Goal: Task Accomplishment & Management: Manage account settings

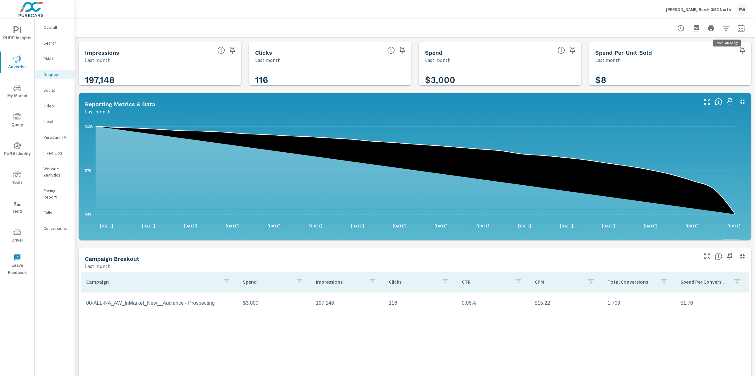
click at [737, 27] on icon "button" at bounding box center [741, 29] width 8 height 8
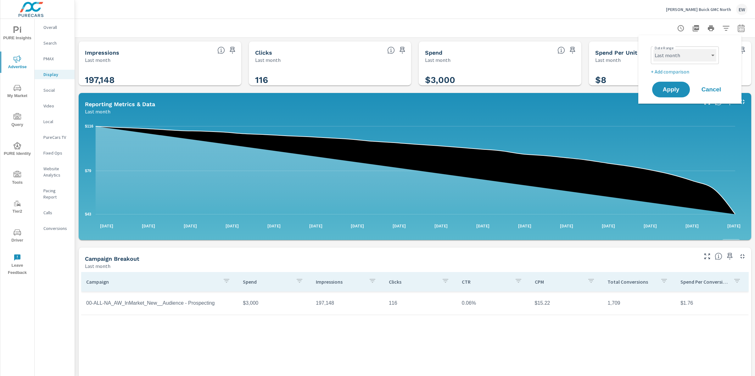
click at [682, 57] on select "Custom [DATE] Last week Last 7 days Last 14 days Last 30 days Last 45 days Last…" at bounding box center [684, 55] width 63 height 13
click at [653, 49] on select "Custom [DATE] Last week Last 7 days Last 14 days Last 30 days Last 45 days Last…" at bounding box center [684, 55] width 63 height 13
select select "Month to date"
click at [673, 90] on span "Apply" at bounding box center [670, 90] width 25 height 6
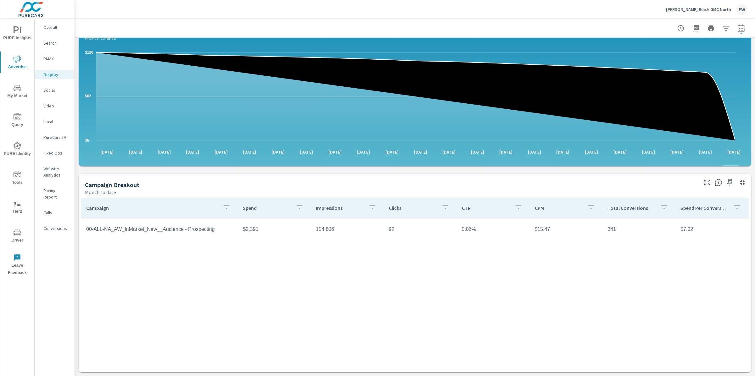
scroll to position [117, 0]
click at [134, 237] on td "00-ALL-NA_AW_InMarket_New__Audience - Prospecting" at bounding box center [159, 230] width 157 height 16
click at [126, 237] on td "00-ALL-NA_AW_InMarket_New__Audience - Prospecting" at bounding box center [159, 230] width 157 height 16
click at [128, 237] on td "00-ALL-NA_AW_InMarket_New__Audience - Prospecting" at bounding box center [159, 230] width 157 height 16
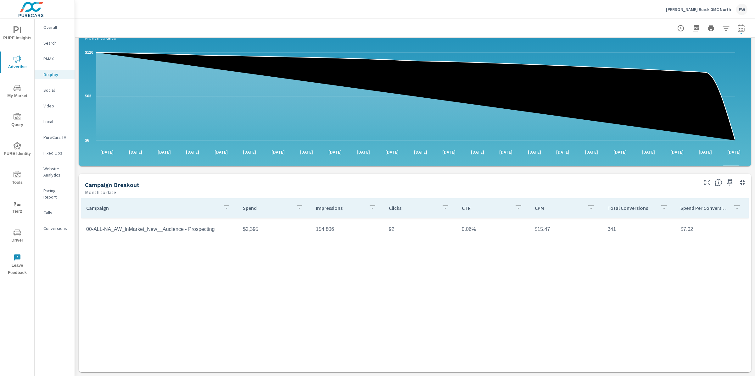
drag, startPoint x: 678, startPoint y: 80, endPoint x: 51, endPoint y: 259, distance: 652.7
click at [51, 232] on p "Conversions" at bounding box center [56, 228] width 26 height 6
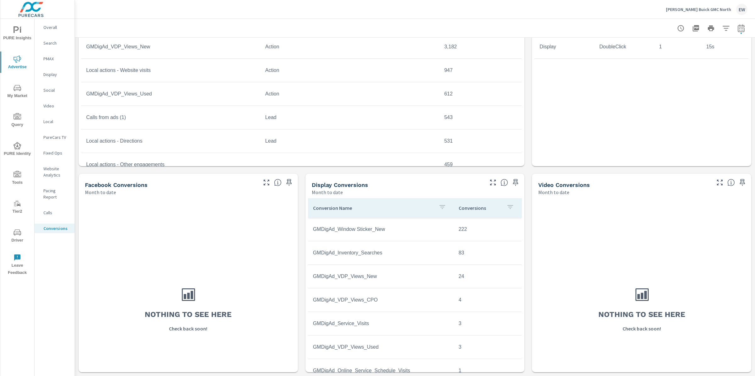
scroll to position [427, 0]
click at [677, 8] on p "[PERSON_NAME] Buick GMC North" at bounding box center [698, 10] width 65 height 6
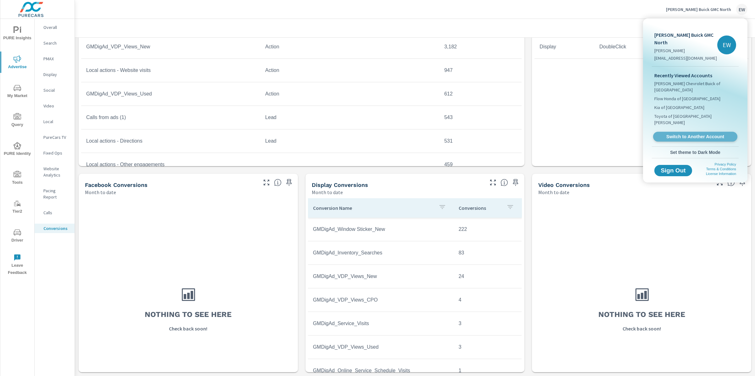
click at [669, 140] on span "Switch to Another Account" at bounding box center [694, 137] width 77 height 6
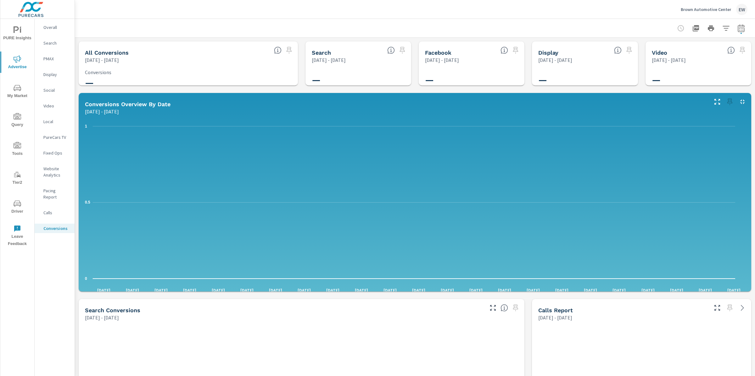
click at [53, 78] on p "Display" at bounding box center [56, 74] width 26 height 6
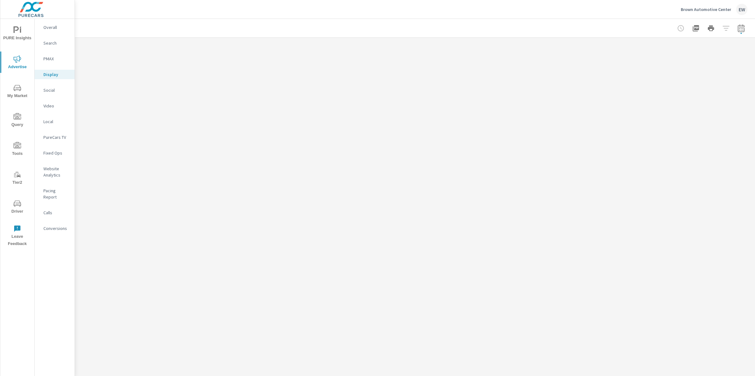
click at [680, 9] on p "Brown Automotive Center" at bounding box center [705, 10] width 50 height 6
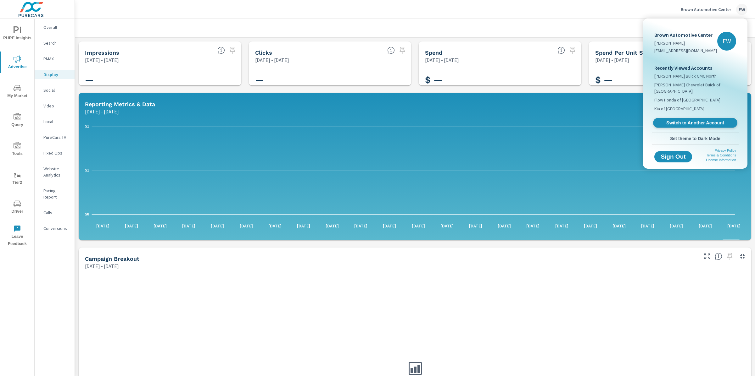
click at [665, 126] on span "Switch to Another Account" at bounding box center [694, 123] width 77 height 6
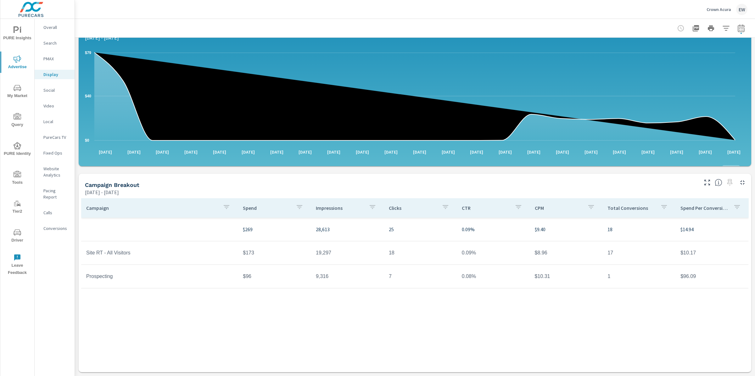
scroll to position [74, 0]
